Goal: Navigation & Orientation: Understand site structure

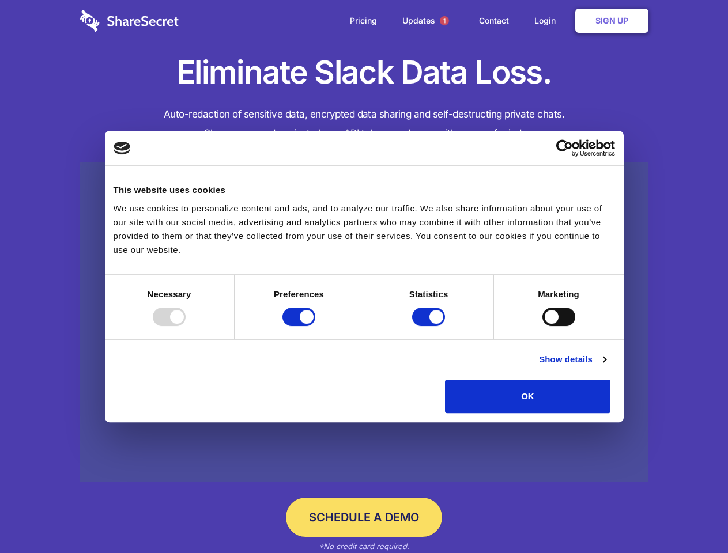
click at [186, 326] on div at bounding box center [169, 317] width 33 height 18
click at [315, 326] on input "Preferences" at bounding box center [299, 317] width 33 height 18
checkbox input "false"
click at [430, 326] on input "Statistics" at bounding box center [428, 317] width 33 height 18
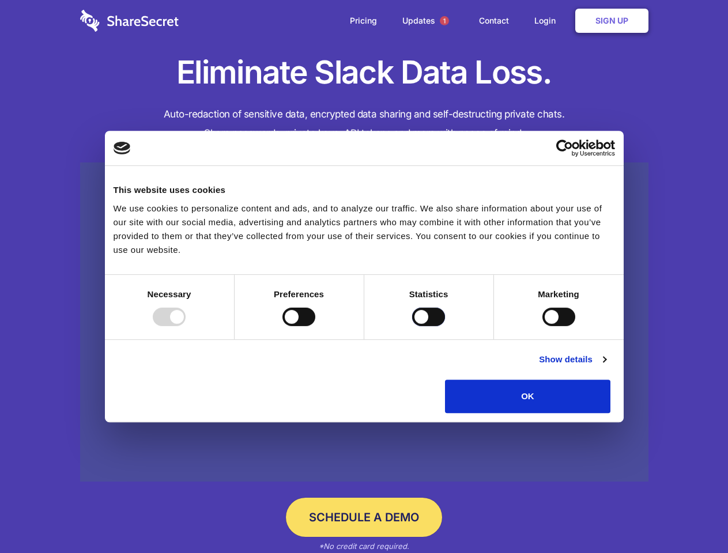
checkbox input "false"
click at [543, 326] on input "Marketing" at bounding box center [559, 317] width 33 height 18
checkbox input "true"
click at [606, 367] on link "Show details" at bounding box center [572, 360] width 67 height 14
